Goal: Task Accomplishment & Management: Manage account settings

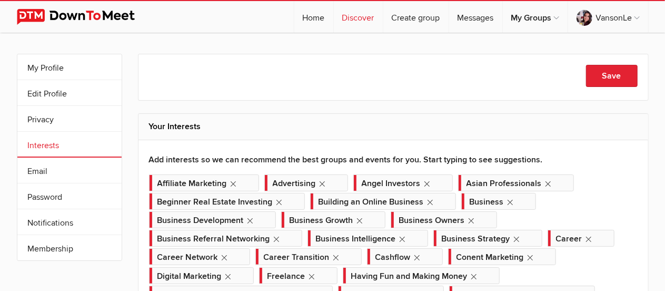
click at [359, 22] on link "Discover" at bounding box center [358, 17] width 49 height 32
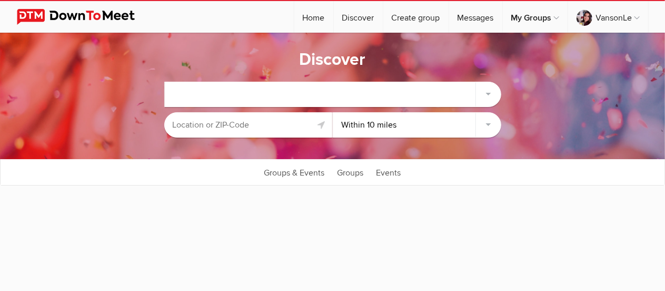
select select "null"
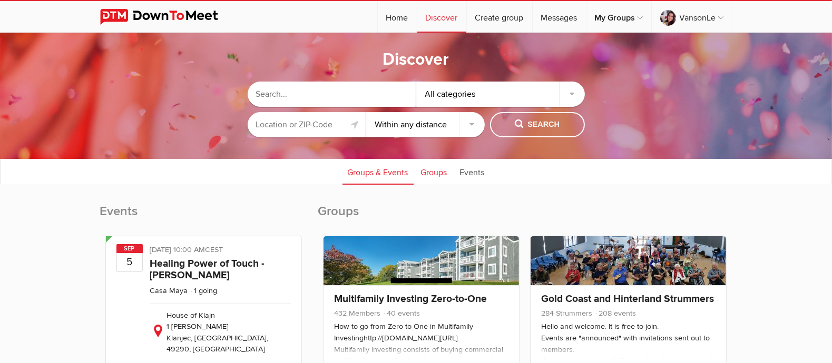
click at [435, 178] on link "Groups" at bounding box center [434, 172] width 37 height 26
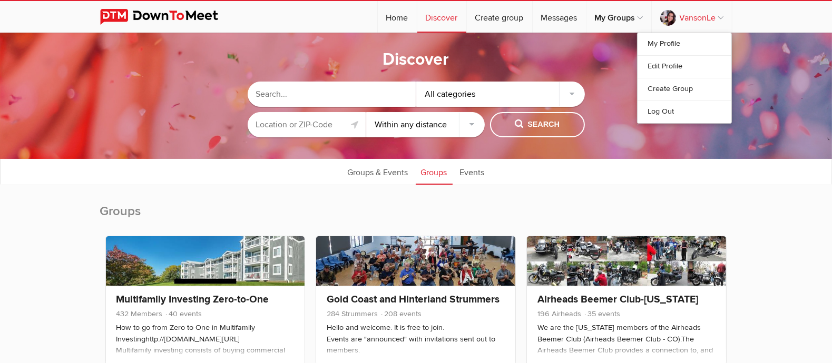
click at [665, 14] on link "VansonLe" at bounding box center [692, 17] width 80 height 32
click at [665, 17] on link "VansonLe" at bounding box center [692, 17] width 80 height 32
click at [665, 19] on link "VansonLe" at bounding box center [692, 17] width 80 height 32
click at [661, 46] on link "My Profile" at bounding box center [684, 44] width 94 height 22
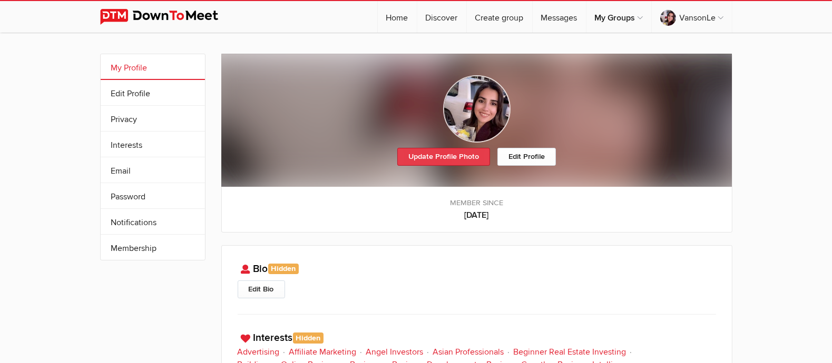
click at [441, 152] on link "Update Profile Photo" at bounding box center [443, 157] width 93 height 18
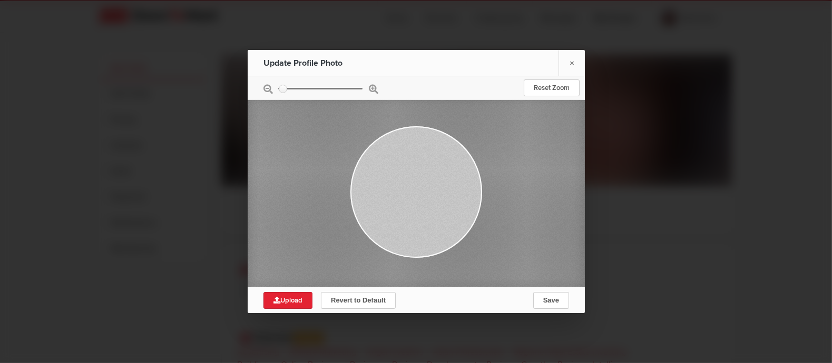
type input "0.3397"
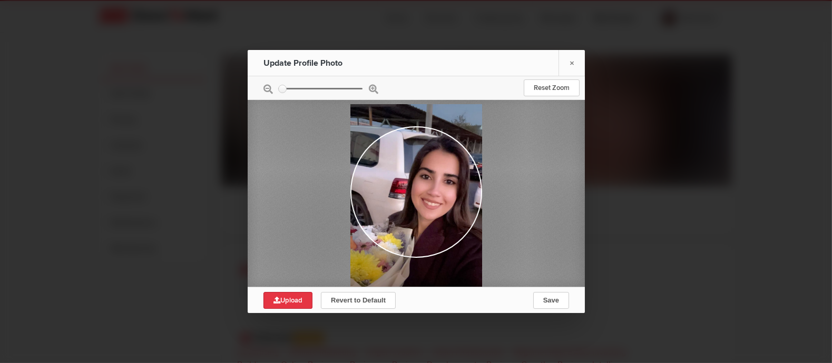
click at [289, 290] on span "Upload" at bounding box center [287, 301] width 29 height 8
type input "C:\fakepath\8u89.jpg"
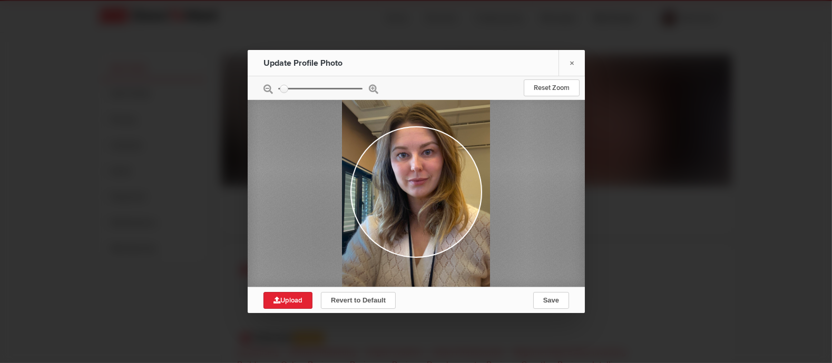
type input "0.2083"
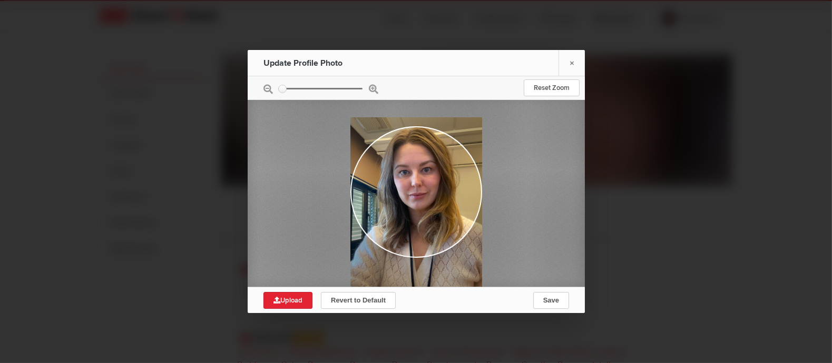
drag, startPoint x: 441, startPoint y: 183, endPoint x: 442, endPoint y: 196, distance: 13.2
click at [442, 196] on div at bounding box center [416, 204] width 132 height 175
click at [551, 290] on span "Save" at bounding box center [551, 301] width 16 height 8
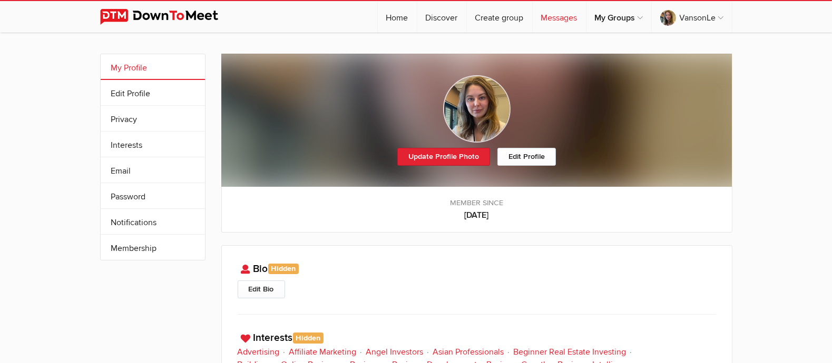
click at [568, 15] on link "Messages" at bounding box center [559, 17] width 53 height 32
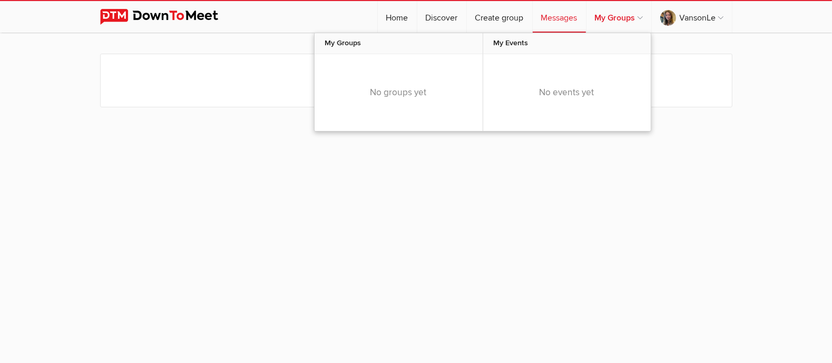
click at [623, 16] on link "My Groups" at bounding box center [618, 17] width 65 height 32
click at [628, 17] on link "My Groups" at bounding box center [618, 17] width 65 height 32
click at [639, 19] on link "My Groups" at bounding box center [618, 17] width 65 height 32
click at [616, 17] on link "My Groups" at bounding box center [618, 17] width 65 height 32
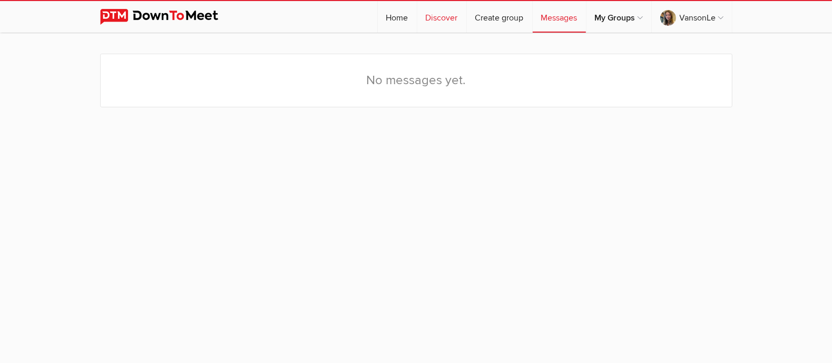
click at [435, 19] on link "Discover" at bounding box center [441, 17] width 49 height 32
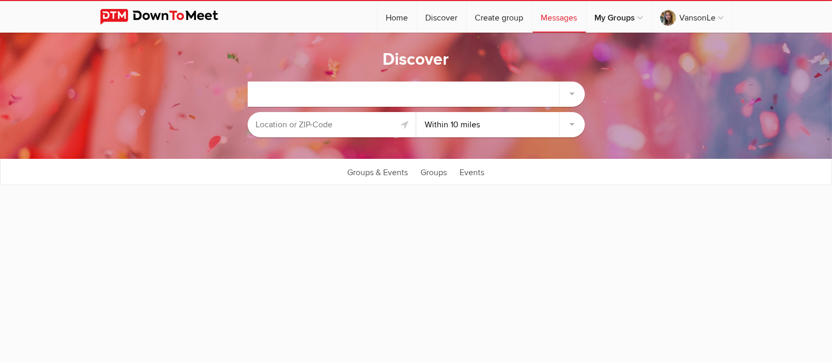
select select "null"
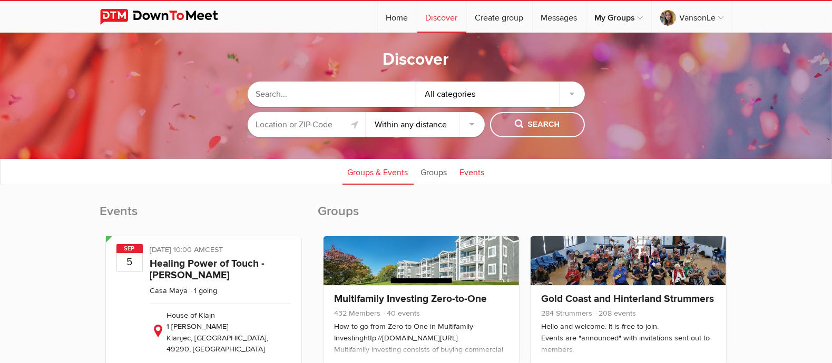
click at [478, 174] on link "Events" at bounding box center [472, 172] width 35 height 26
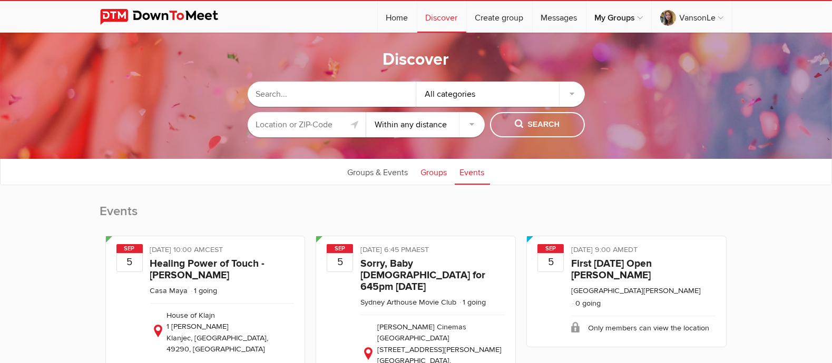
click at [442, 175] on link "Groups" at bounding box center [434, 172] width 37 height 26
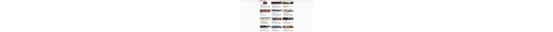
scroll to position [553, 0]
